Goal: Find specific page/section: Find specific page/section

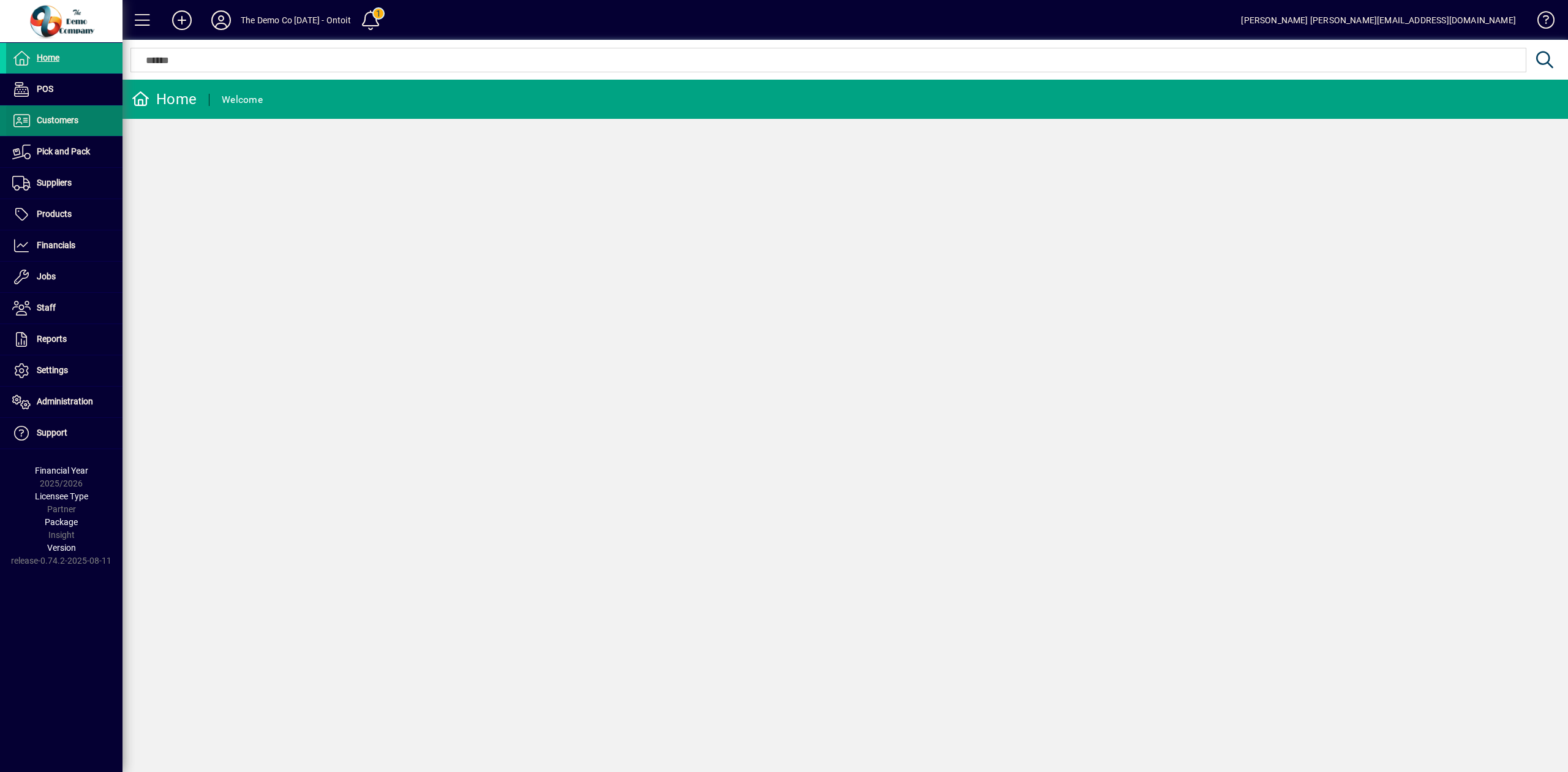
click at [70, 116] on span "Customers" at bounding box center [57, 121] width 42 height 10
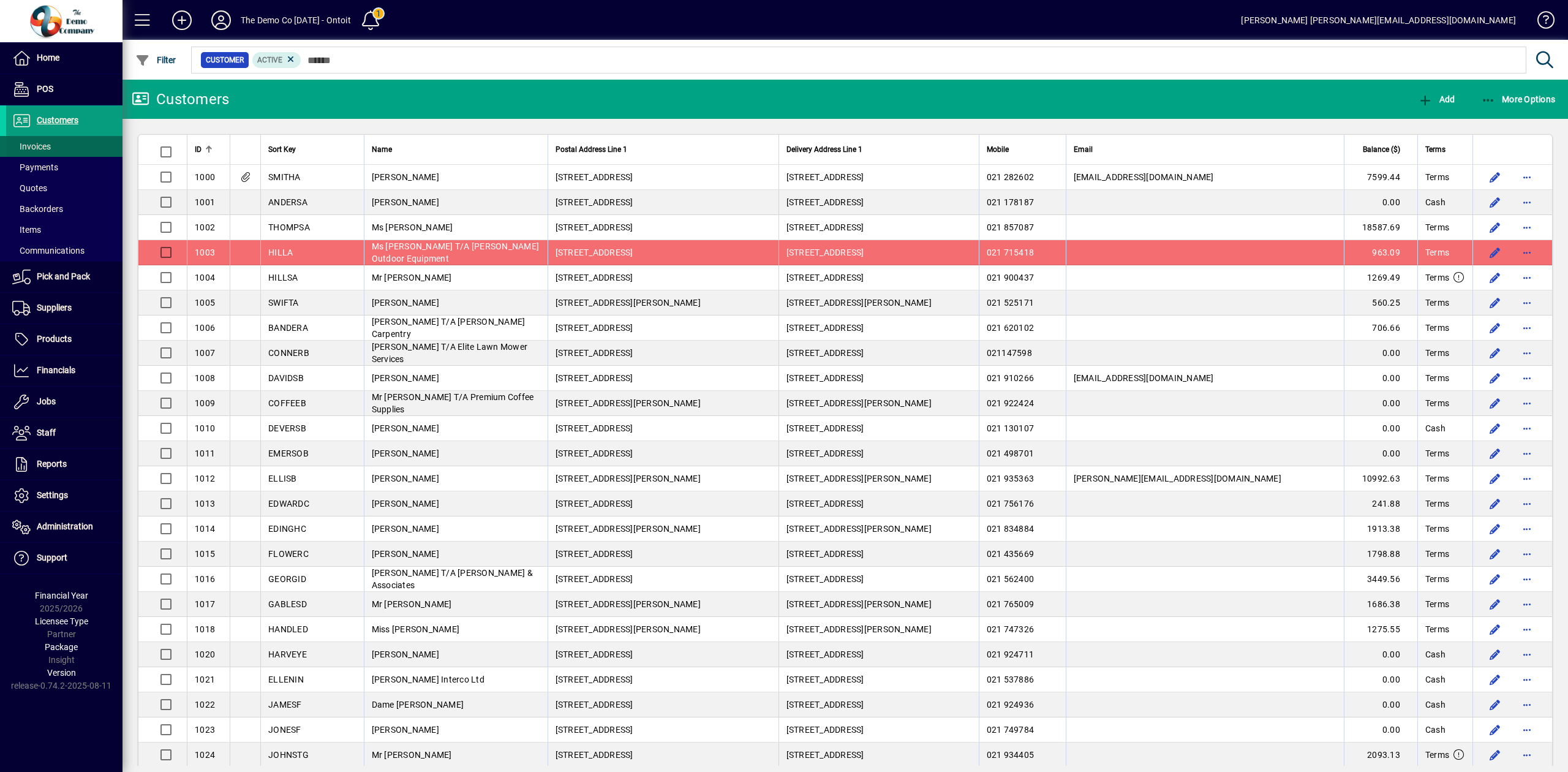
click at [49, 144] on span "Invoices" at bounding box center [31, 147] width 38 height 10
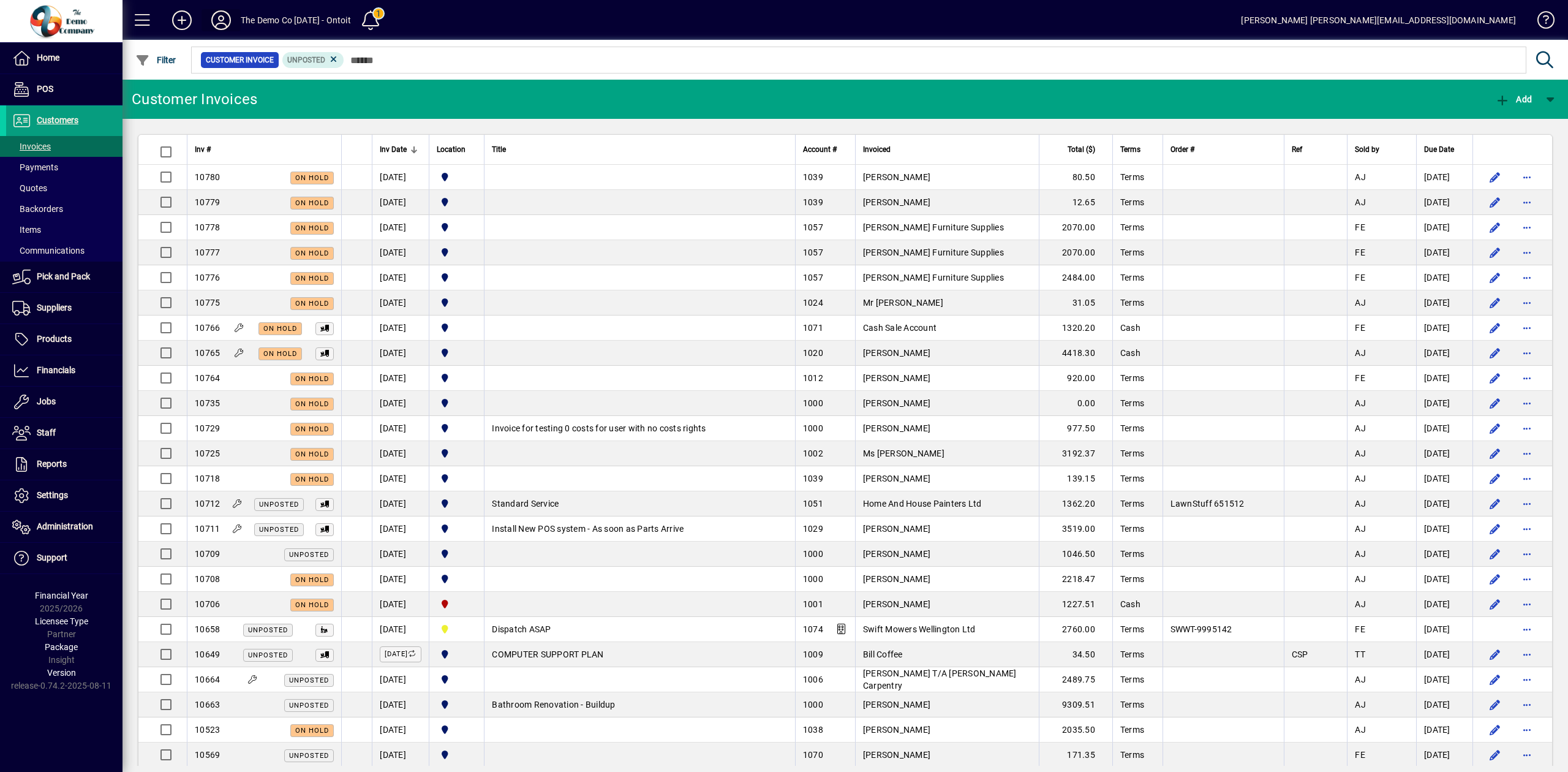
click at [224, 17] on icon at bounding box center [221, 20] width 25 height 20
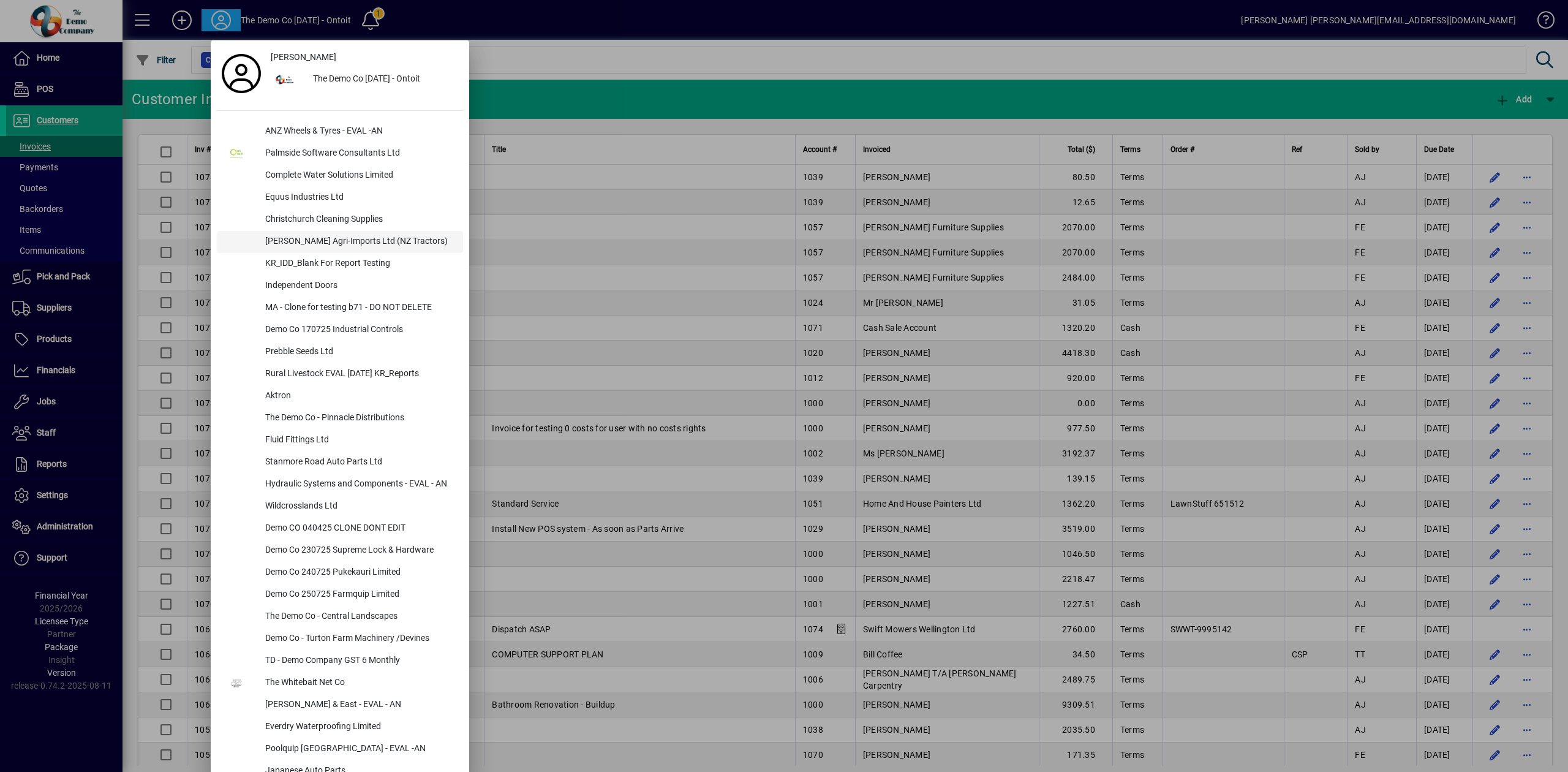
click at [338, 238] on div "[PERSON_NAME] Agri-Imports Ltd (NZ Tractors)" at bounding box center [359, 242] width 208 height 22
